Goal: Task Accomplishment & Management: Complete application form

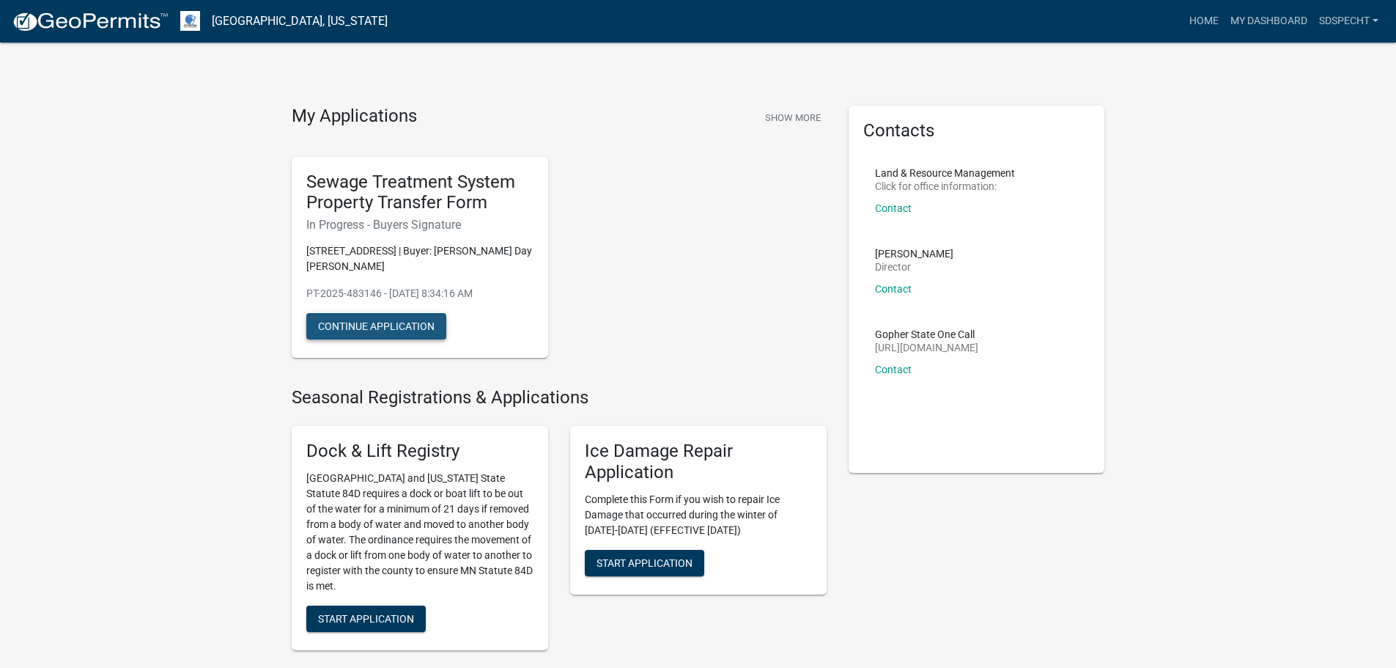
click at [401, 325] on button "Continue Application" at bounding box center [376, 326] width 140 height 26
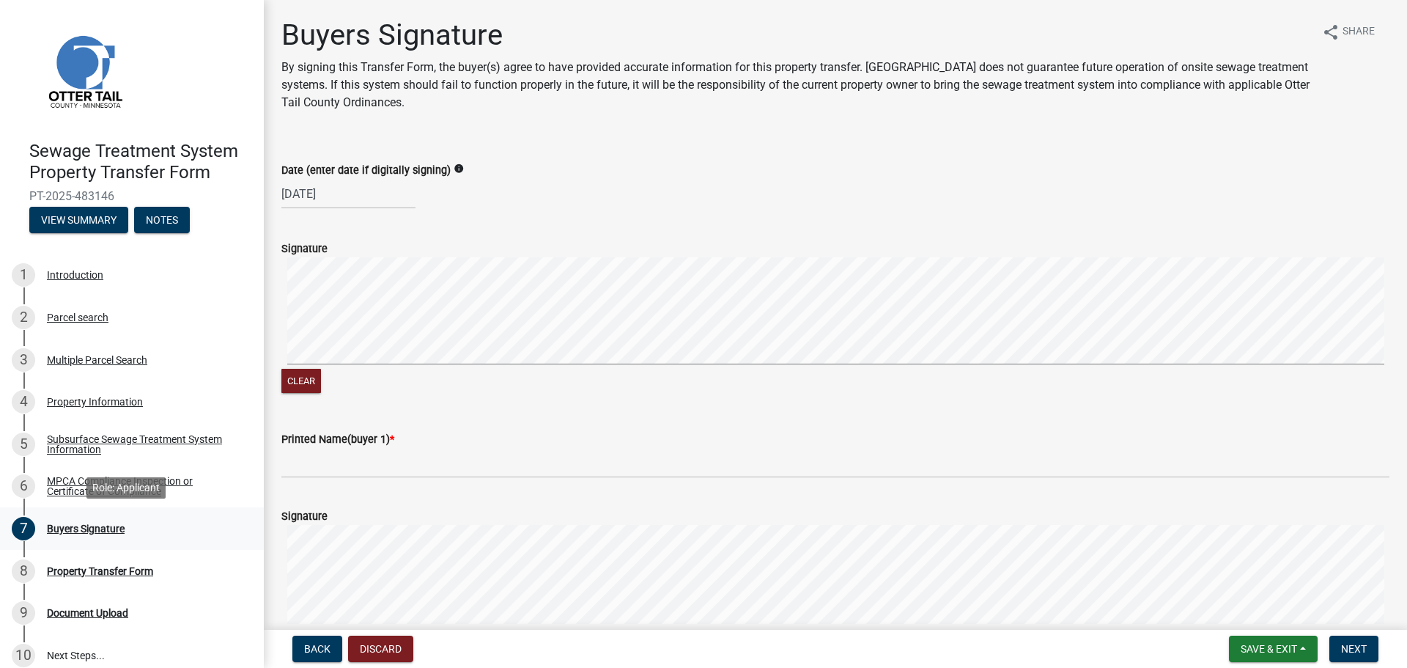
click at [98, 525] on div "Buyers Signature" at bounding box center [86, 528] width 78 height 10
click at [27, 521] on div "7" at bounding box center [23, 528] width 23 height 23
click at [1329, 19] on button "share Share" at bounding box center [1349, 32] width 76 height 29
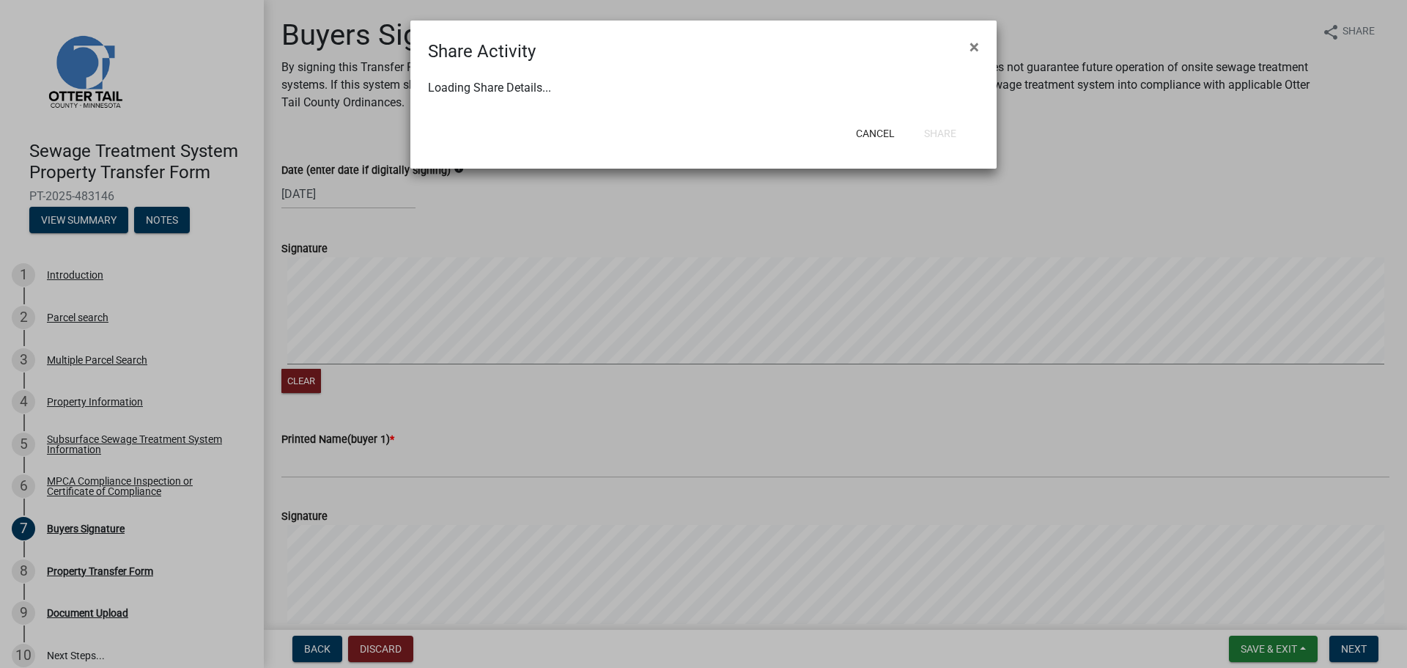
select select "1"
select select "0"
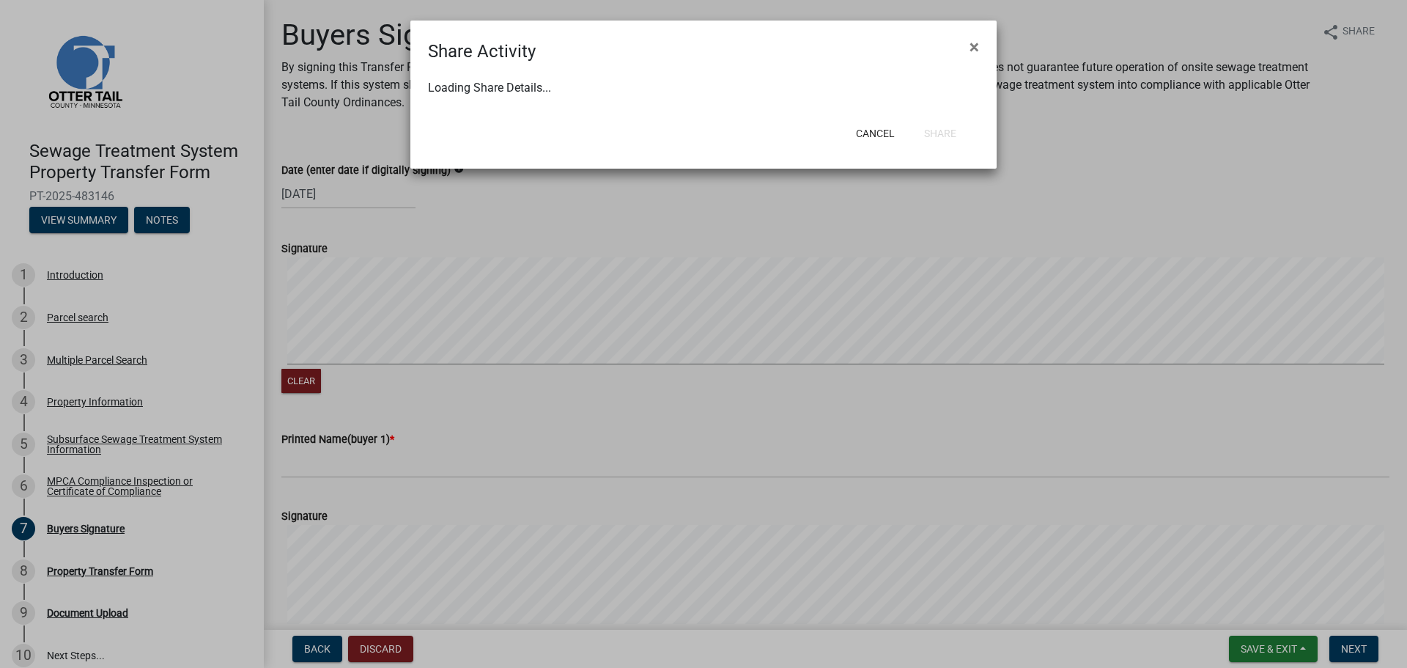
select select "0"
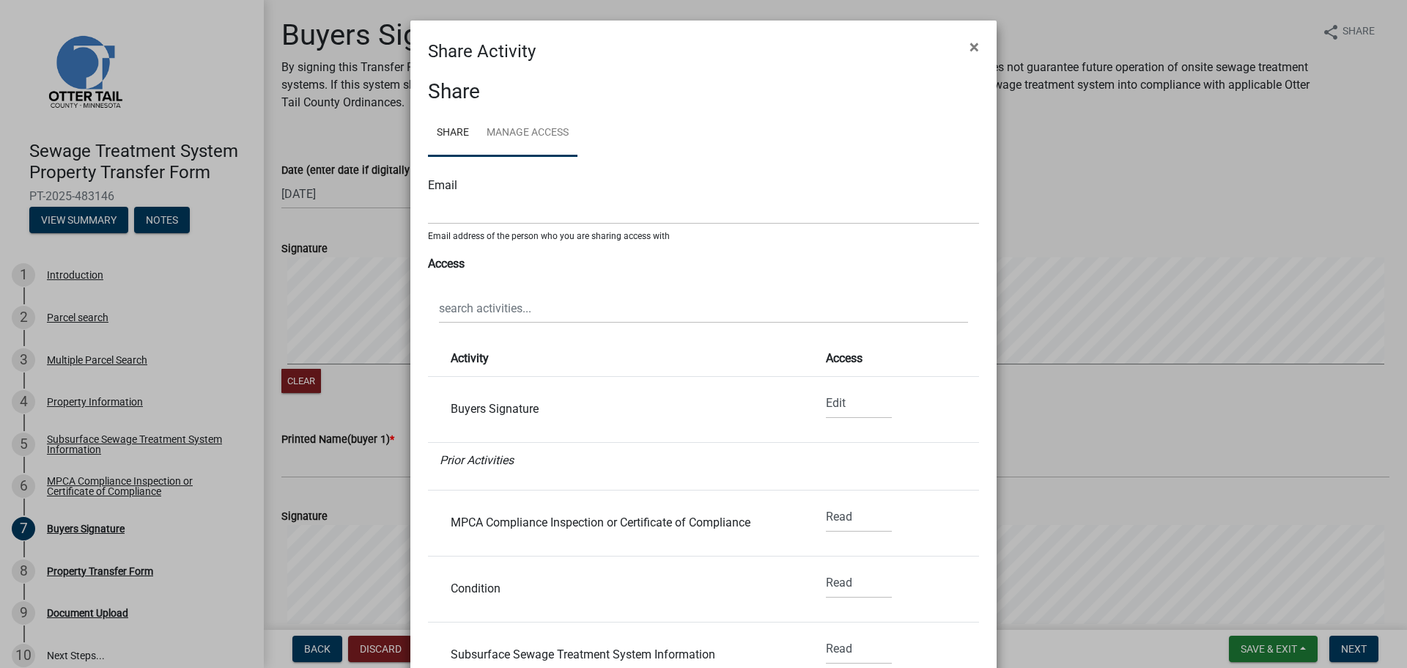
click at [531, 121] on link "Manage Access" at bounding box center [528, 133] width 100 height 47
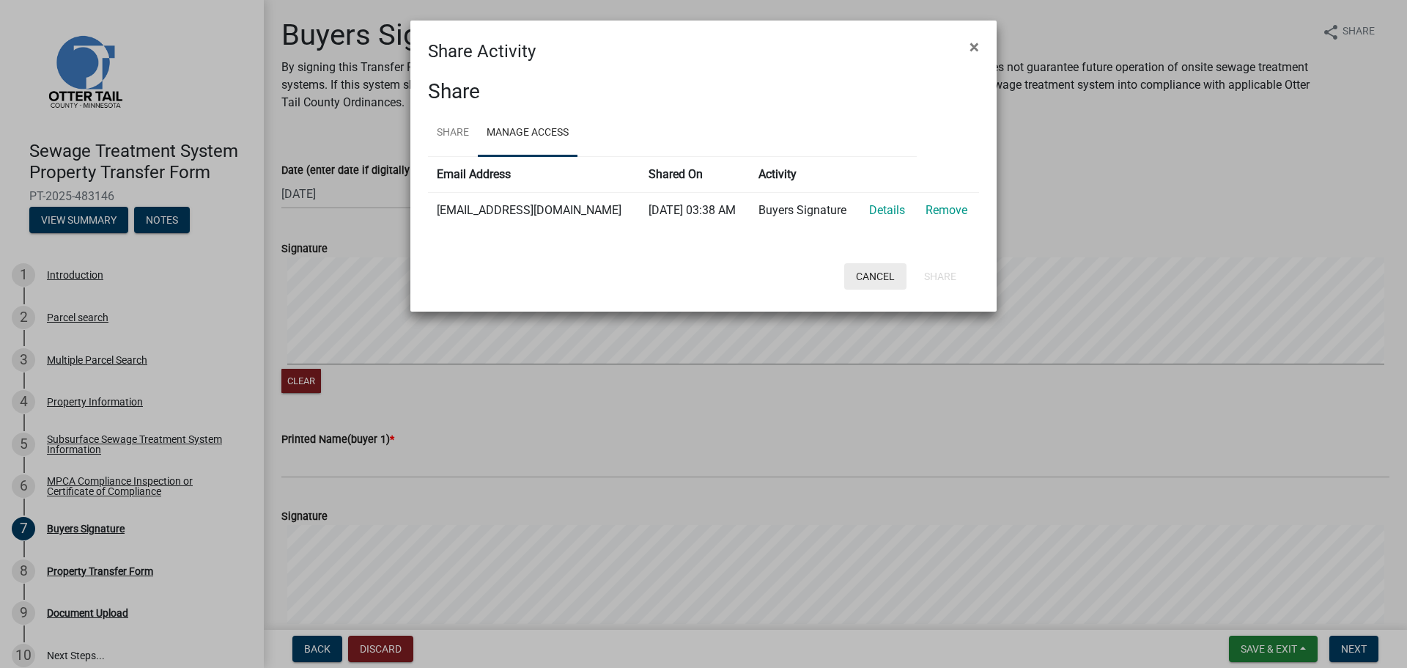
click at [900, 285] on button "Cancel" at bounding box center [875, 276] width 62 height 26
